Goal: Task Accomplishment & Management: Use online tool/utility

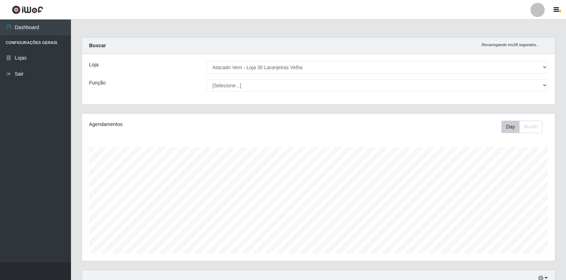
select select "495"
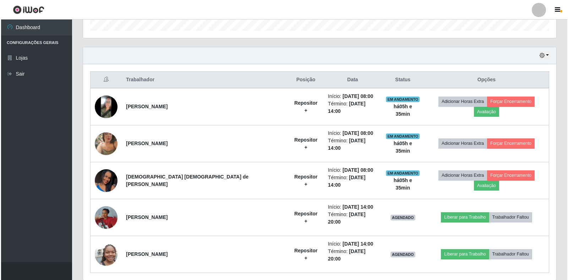
scroll to position [147, 473]
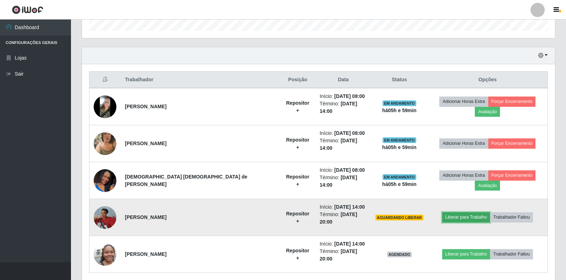
click at [464, 212] on button "Liberar para Trabalho" at bounding box center [466, 217] width 48 height 10
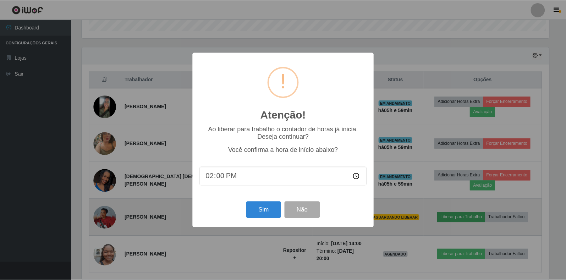
scroll to position [147, 469]
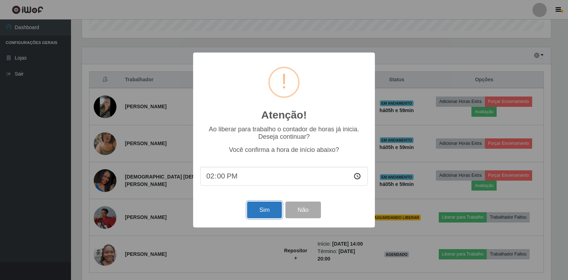
click at [257, 214] on button "Sim" at bounding box center [264, 210] width 34 height 17
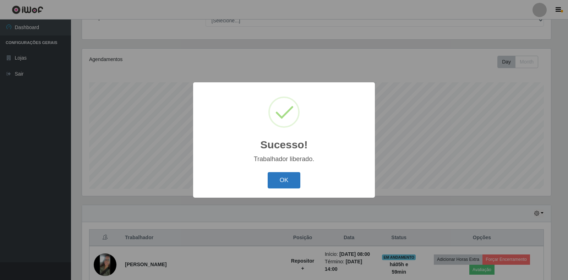
click at [281, 180] on button "OK" at bounding box center [284, 180] width 33 height 17
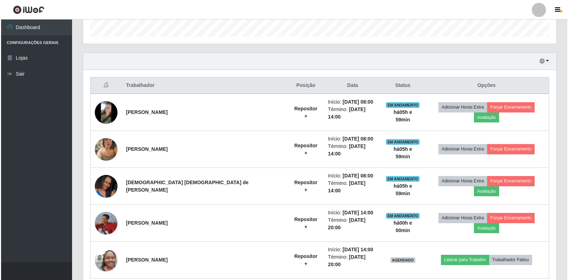
scroll to position [223, 0]
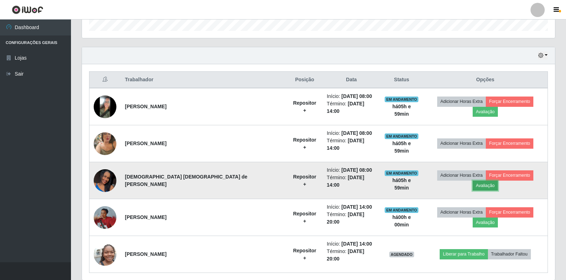
click at [498, 181] on button "Avaliação" at bounding box center [485, 186] width 25 height 10
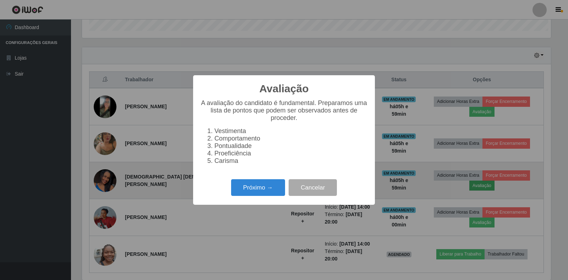
scroll to position [147, 469]
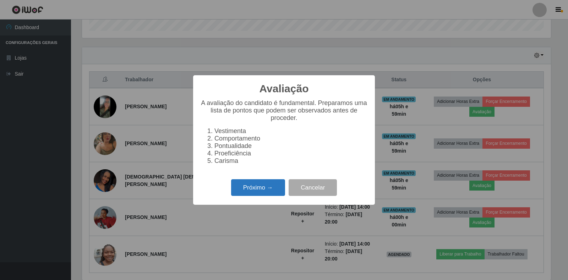
click at [268, 187] on button "Próximo →" at bounding box center [258, 187] width 54 height 17
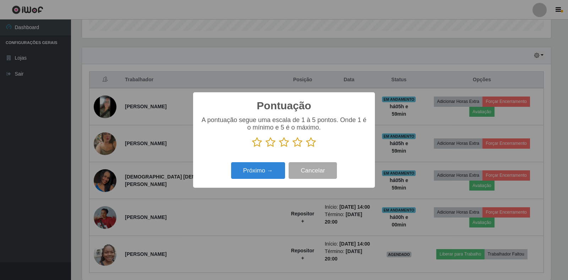
click at [314, 146] on icon at bounding box center [311, 142] width 10 height 11
click at [306, 148] on input "radio" at bounding box center [306, 148] width 0 height 0
click at [273, 170] on button "Próximo →" at bounding box center [258, 170] width 54 height 17
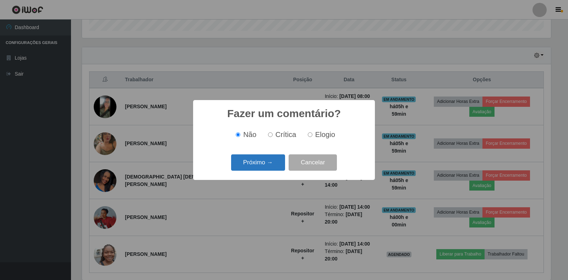
click at [262, 164] on button "Próximo →" at bounding box center [258, 162] width 54 height 17
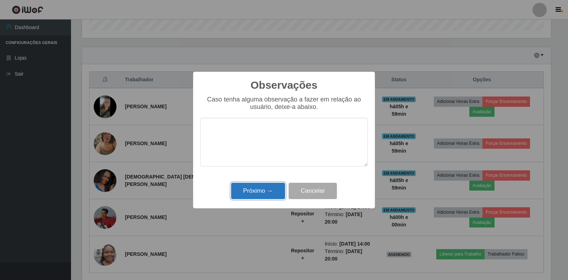
click at [260, 195] on button "Próximo →" at bounding box center [258, 191] width 54 height 17
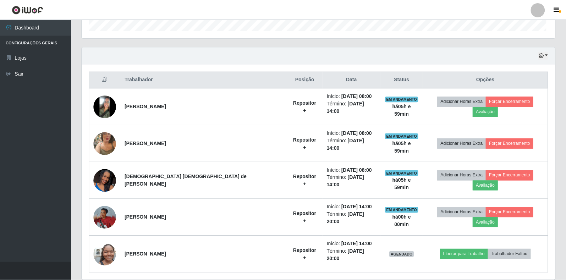
scroll to position [147, 473]
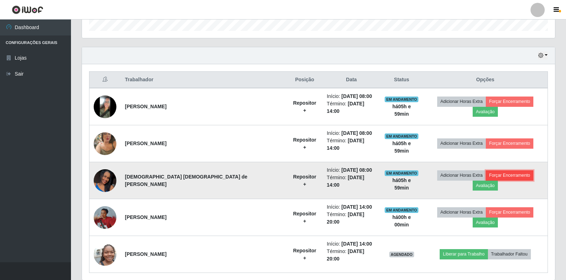
click at [486, 170] on button "Forçar Encerramento" at bounding box center [510, 175] width 48 height 10
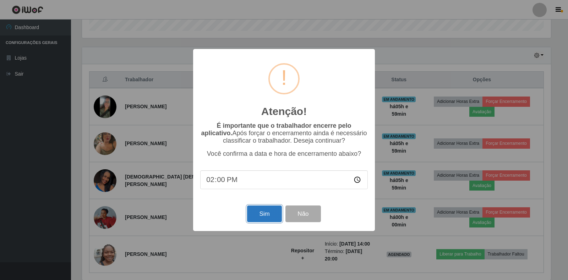
click at [257, 213] on button "Sim" at bounding box center [264, 214] width 34 height 17
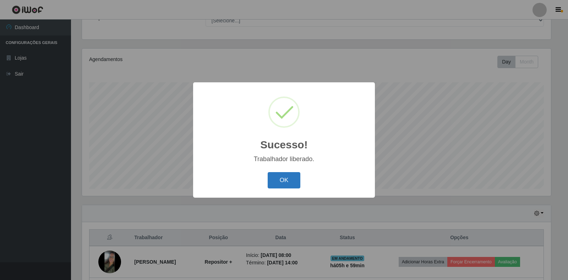
click at [290, 182] on button "OK" at bounding box center [284, 180] width 33 height 17
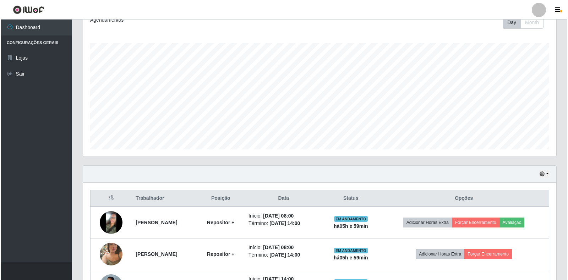
scroll to position [171, 0]
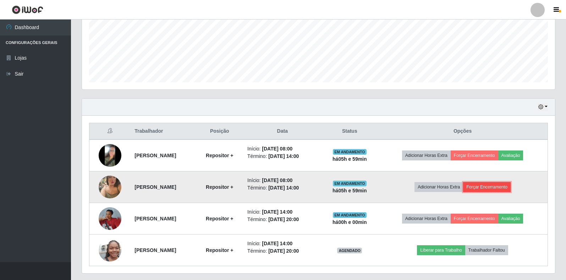
click at [501, 186] on button "Forçar Encerramento" at bounding box center [487, 187] width 48 height 10
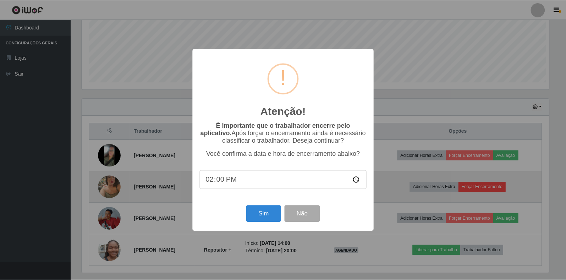
scroll to position [147, 469]
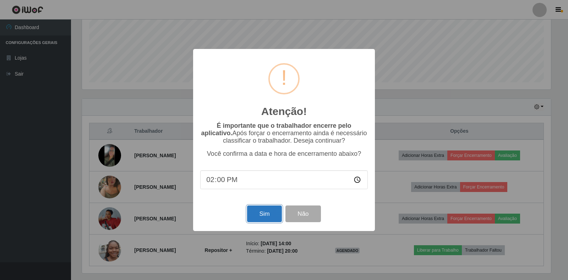
click at [255, 219] on button "Sim" at bounding box center [264, 214] width 34 height 17
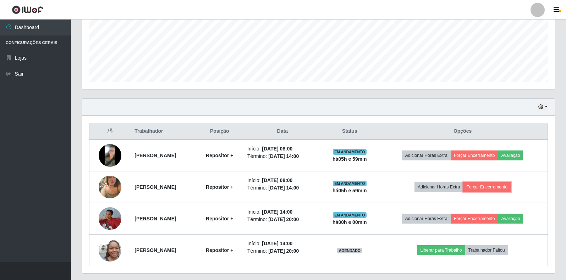
scroll to position [0, 0]
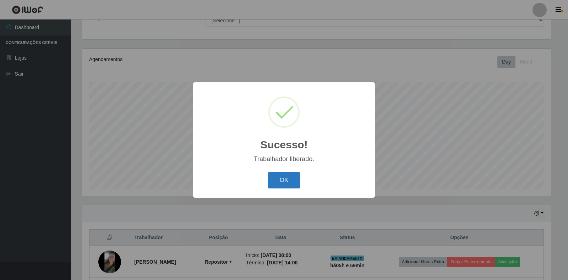
click at [291, 184] on button "OK" at bounding box center [284, 180] width 33 height 17
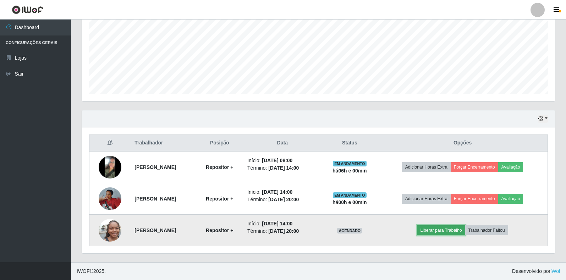
click at [465, 230] on button "Liberar para Trabalho" at bounding box center [441, 230] width 48 height 10
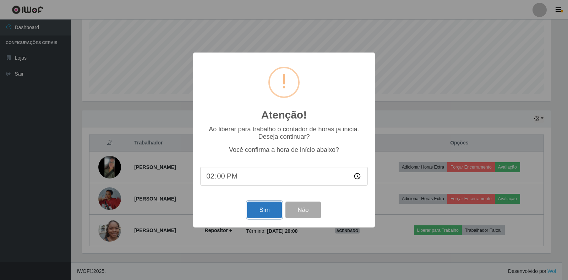
click at [274, 214] on button "Sim" at bounding box center [264, 210] width 34 height 17
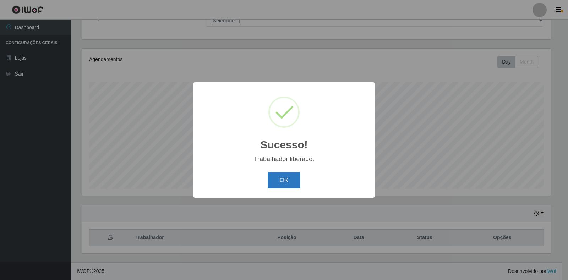
click at [283, 177] on button "OK" at bounding box center [284, 180] width 33 height 17
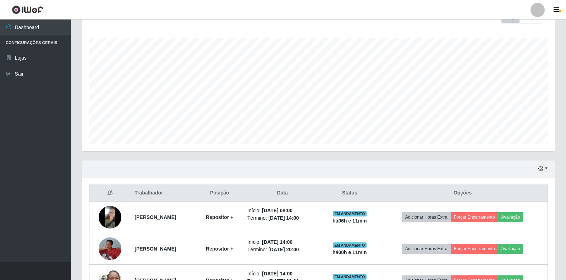
scroll to position [160, 0]
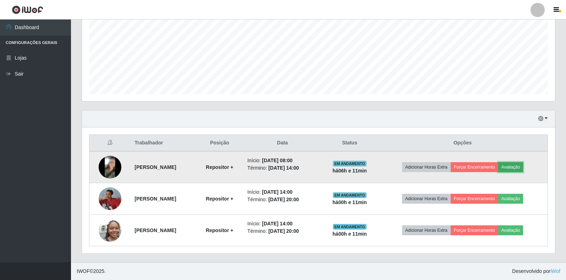
click at [524, 167] on button "Avaliação" at bounding box center [510, 167] width 25 height 10
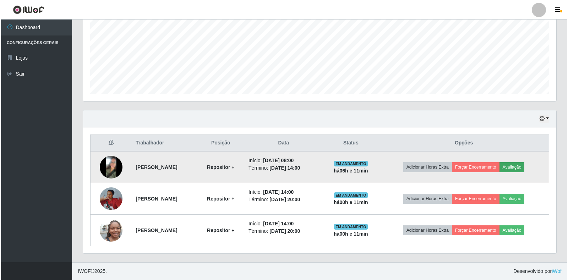
scroll to position [147, 469]
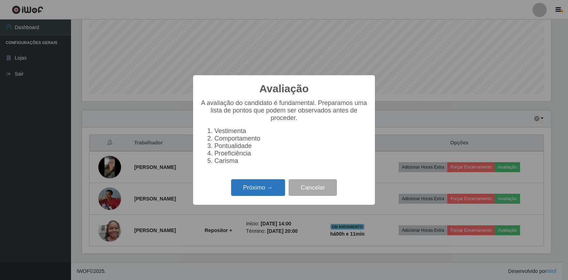
click at [263, 184] on button "Próximo →" at bounding box center [258, 187] width 54 height 17
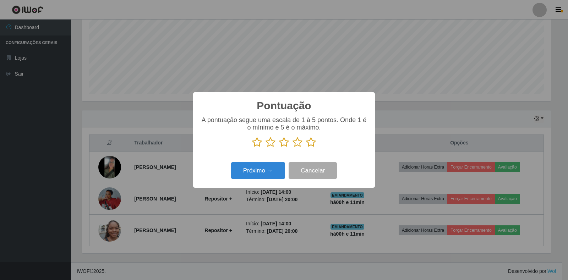
click at [309, 138] on icon at bounding box center [311, 142] width 10 height 11
click at [306, 148] on input "radio" at bounding box center [306, 148] width 0 height 0
click at [266, 170] on button "Próximo →" at bounding box center [258, 170] width 54 height 17
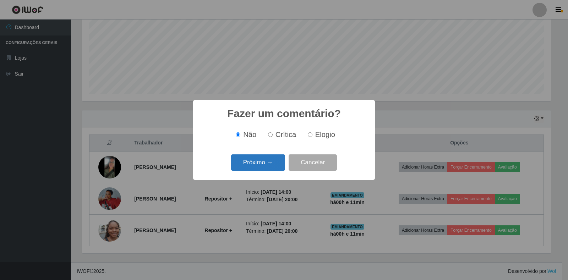
click at [266, 170] on button "Próximo →" at bounding box center [258, 162] width 54 height 17
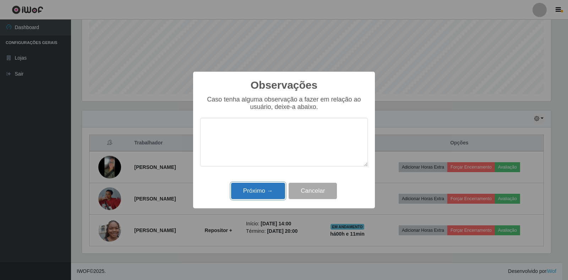
click at [270, 194] on button "Próximo →" at bounding box center [258, 191] width 54 height 17
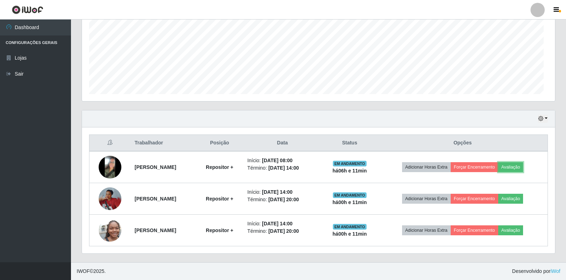
scroll to position [147, 473]
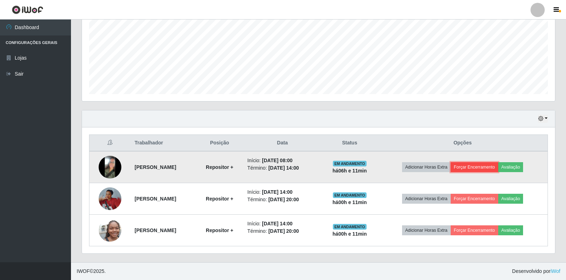
click at [490, 166] on button "Forçar Encerramento" at bounding box center [475, 167] width 48 height 10
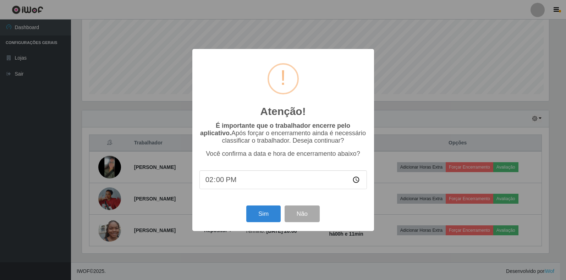
scroll to position [147, 469]
click at [268, 209] on button "Sim" at bounding box center [264, 214] width 34 height 17
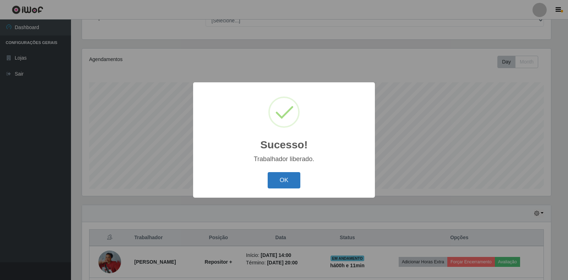
click at [297, 188] on button "OK" at bounding box center [284, 180] width 33 height 17
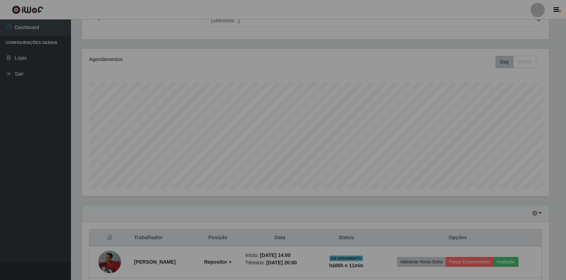
scroll to position [147, 473]
